Goal: Task Accomplishment & Management: Use online tool/utility

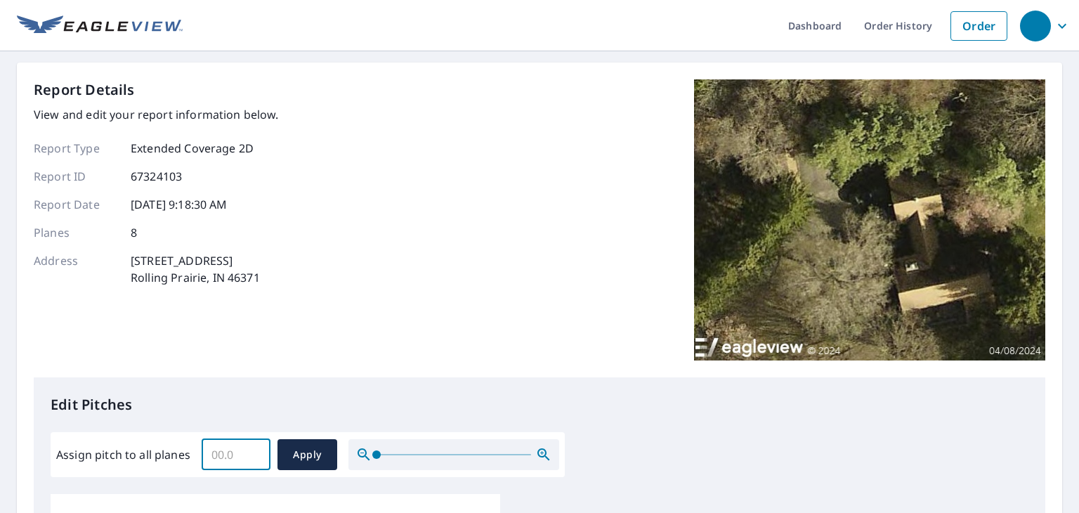
click at [237, 463] on input "Assign pitch to all planes" at bounding box center [236, 454] width 69 height 39
type input "10"
click at [298, 455] on span "Apply" at bounding box center [307, 455] width 37 height 18
type input "10"
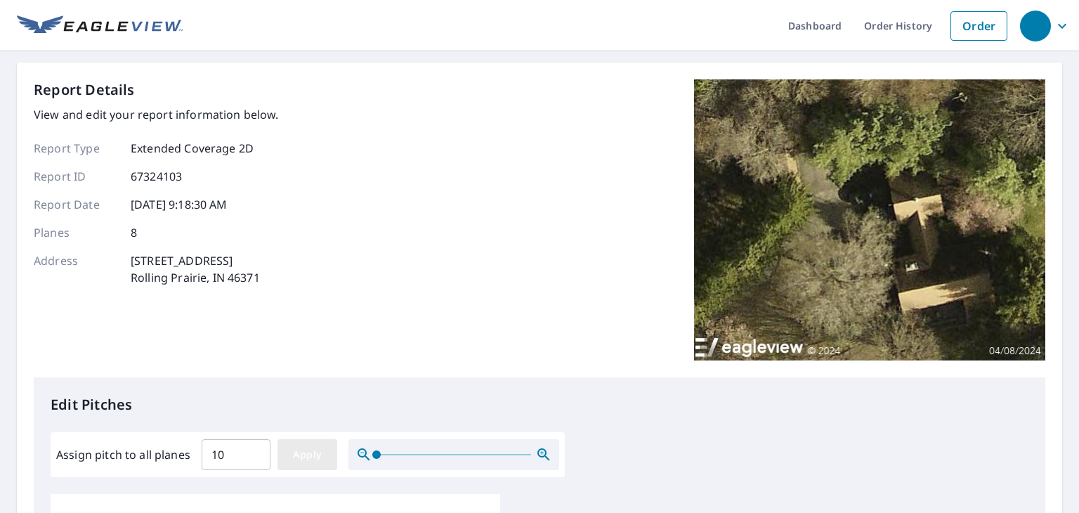
type input "10"
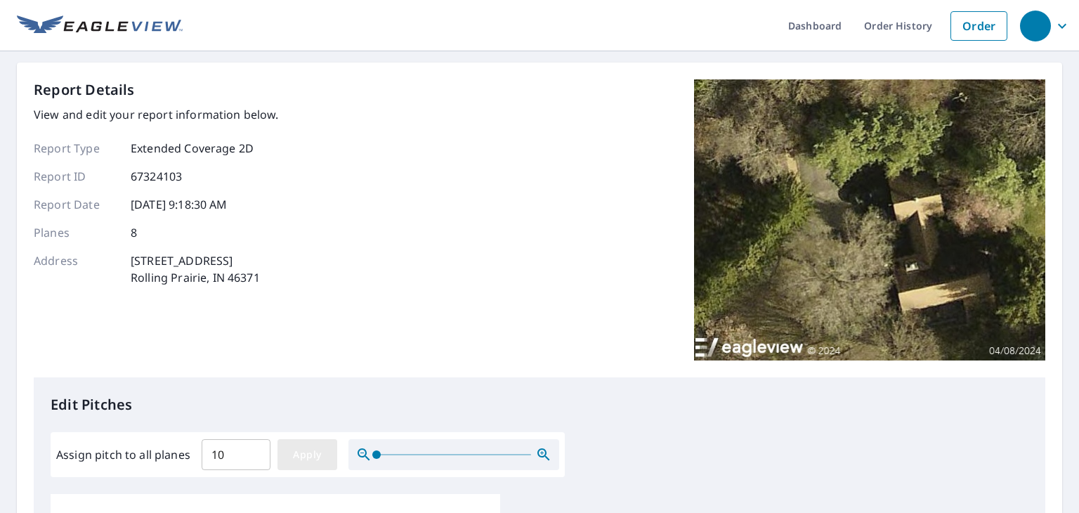
type input "10"
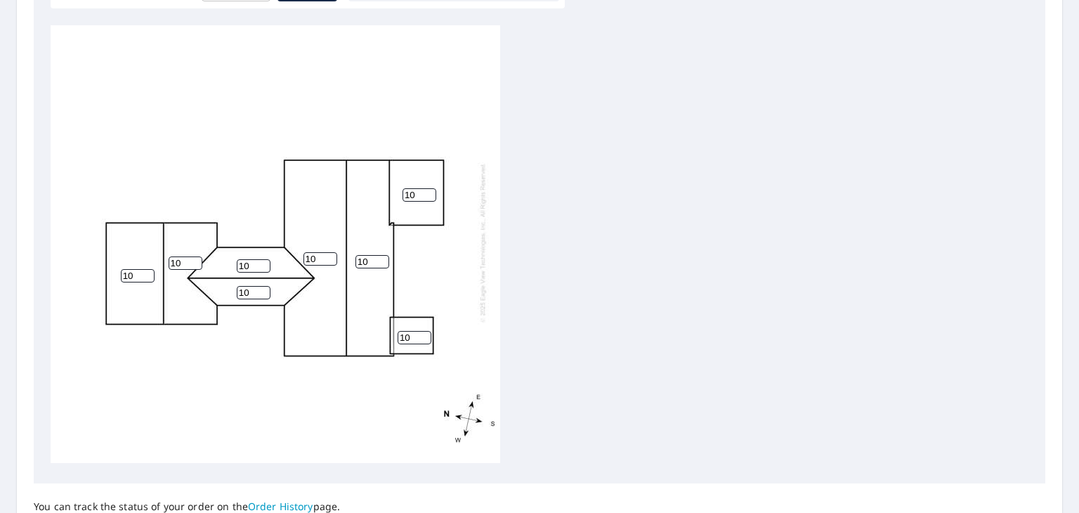
scroll to position [599, 0]
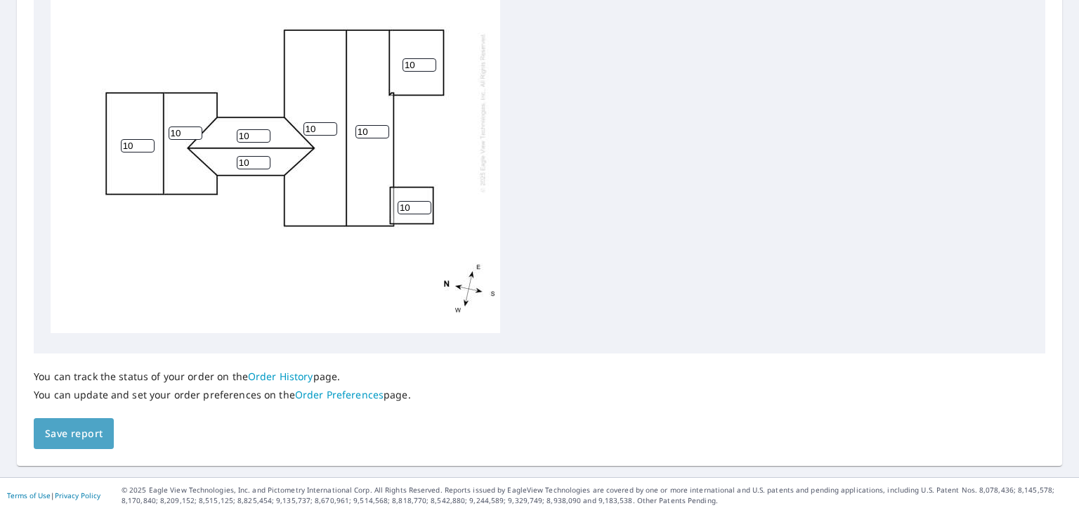
click at [84, 434] on span "Save report" at bounding box center [74, 434] width 58 height 18
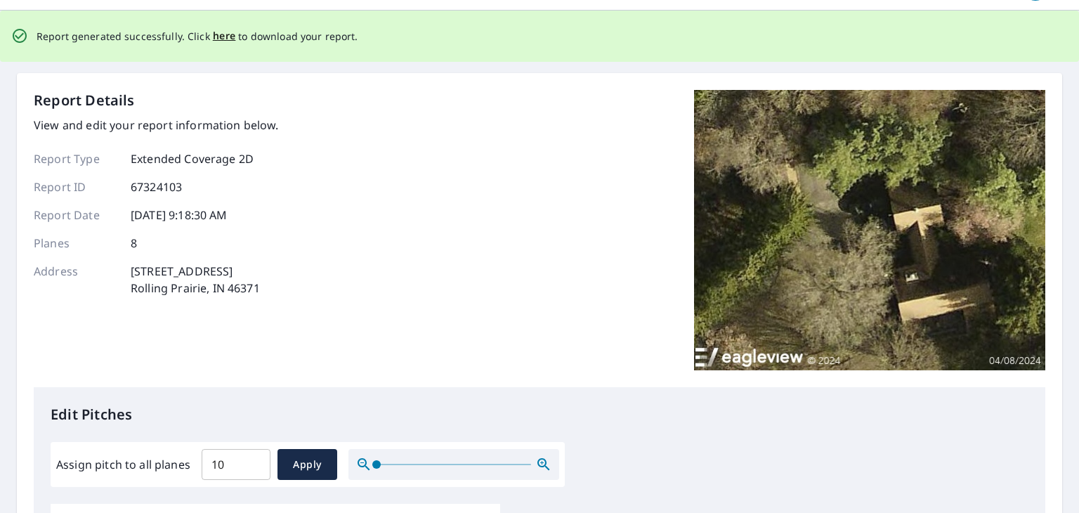
scroll to position [0, 0]
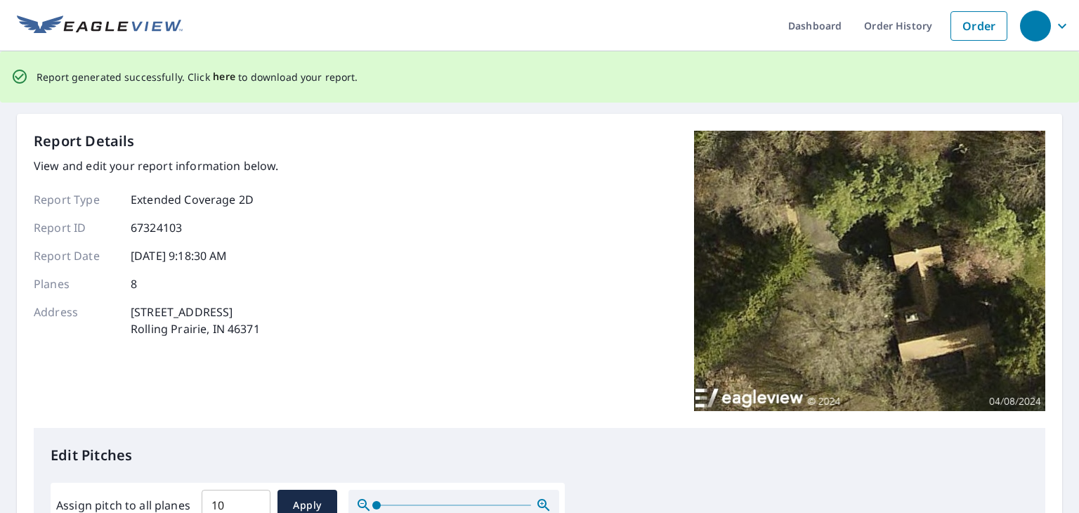
click at [219, 74] on span "here" at bounding box center [224, 77] width 23 height 18
